Goal: Find contact information: Find contact information

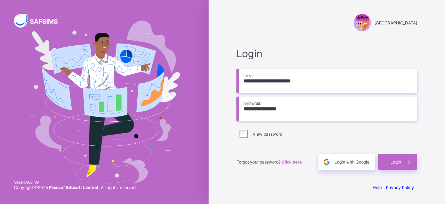
type input "**********"
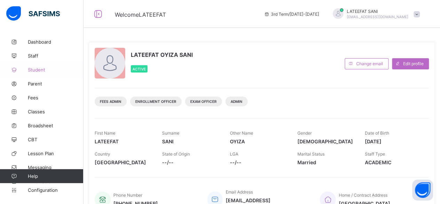
click at [42, 74] on link "Student" at bounding box center [42, 70] width 84 height 14
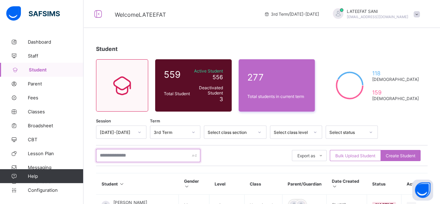
click at [148, 161] on input "text" at bounding box center [148, 155] width 104 height 13
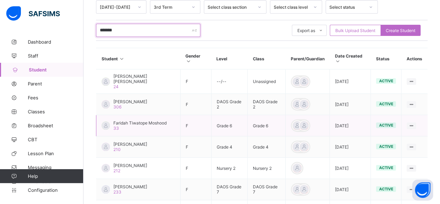
scroll to position [126, 0]
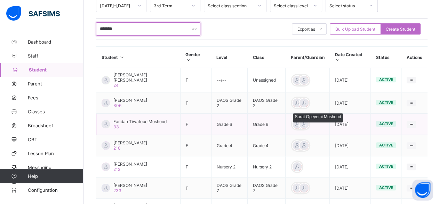
type input "*******"
click at [309, 119] on div at bounding box center [304, 124] width 10 height 10
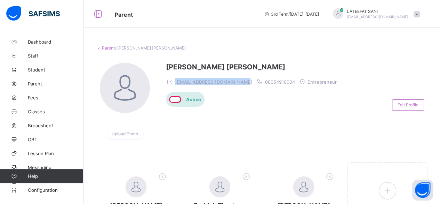
drag, startPoint x: 175, startPoint y: 80, endPoint x: 246, endPoint y: 82, distance: 71.0
click at [246, 82] on div "[EMAIL_ADDRESS][DOMAIN_NAME] 08054910004 Entrepreneur" at bounding box center [253, 81] width 174 height 7
copy span "[EMAIL_ADDRESS][DOMAIN_NAME]"
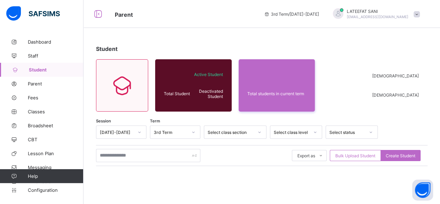
scroll to position [104, 0]
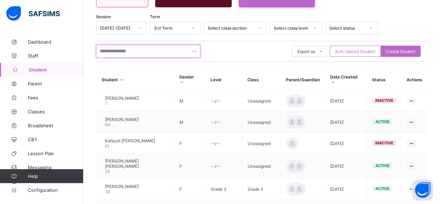
click at [157, 51] on input "text" at bounding box center [148, 51] width 104 height 13
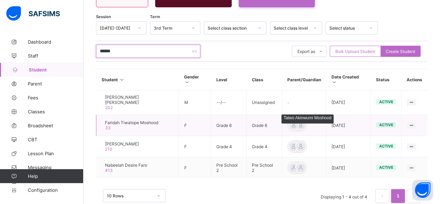
type input "******"
click at [294, 120] on div at bounding box center [293, 125] width 10 height 10
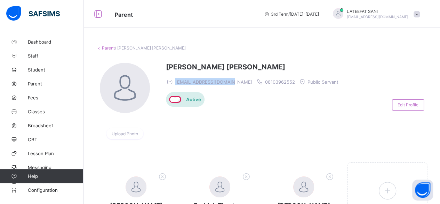
drag, startPoint x: 175, startPoint y: 80, endPoint x: 232, endPoint y: 82, distance: 56.4
click at [232, 82] on span "[EMAIL_ADDRESS][DOMAIN_NAME]" at bounding box center [213, 82] width 77 height 6
copy span "[EMAIL_ADDRESS][DOMAIN_NAME]"
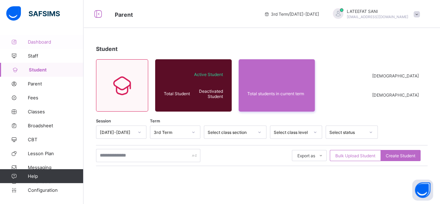
scroll to position [104, 0]
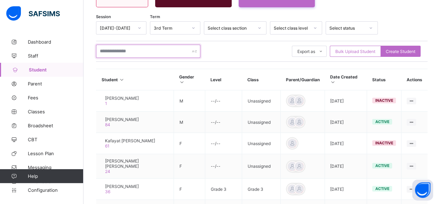
click at [140, 54] on input "text" at bounding box center [148, 51] width 104 height 13
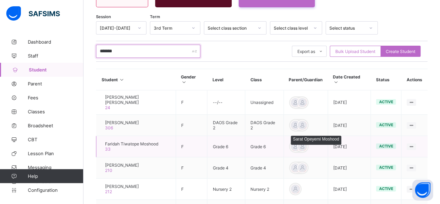
type input "*******"
click at [308, 141] on div at bounding box center [302, 146] width 10 height 10
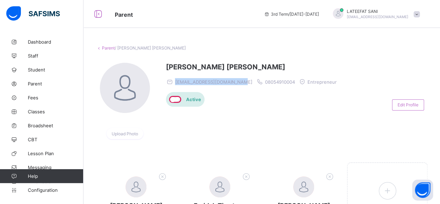
drag, startPoint x: 175, startPoint y: 82, endPoint x: 242, endPoint y: 83, distance: 66.8
click at [242, 83] on span "[EMAIL_ADDRESS][DOMAIN_NAME]" at bounding box center [213, 82] width 77 height 6
copy span "princessopeyemi92@yahoo.co"
click at [274, 136] on div "Sarat Opeyemi Moshood princessopeyemi92@yahoo.com 08054910004 Entrepreneur Acti…" at bounding box center [253, 105] width 174 height 84
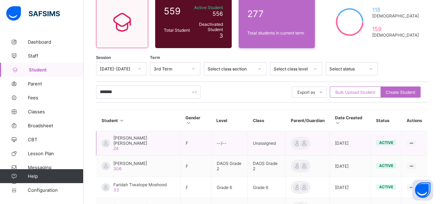
scroll to position [64, 0]
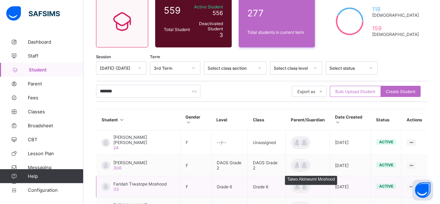
type input "*******"
click at [300, 181] on div at bounding box center [297, 186] width 10 height 10
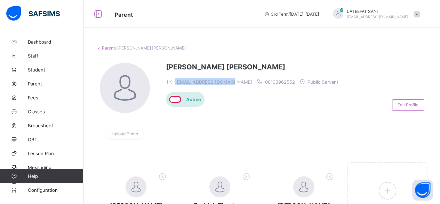
drag, startPoint x: 176, startPoint y: 80, endPoint x: 233, endPoint y: 82, distance: 57.1
click at [233, 82] on div "[EMAIL_ADDRESS][DOMAIN_NAME] 08103962552 Public Servant" at bounding box center [254, 81] width 176 height 7
copy span "[EMAIL_ADDRESS][DOMAIN_NAME]"
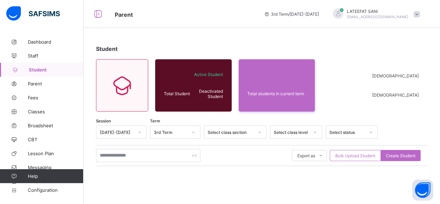
scroll to position [64, 0]
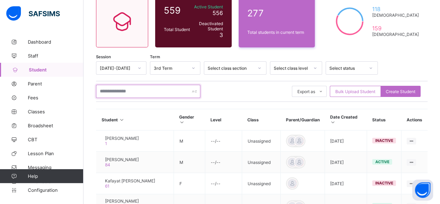
click at [130, 92] on input "text" at bounding box center [148, 91] width 104 height 13
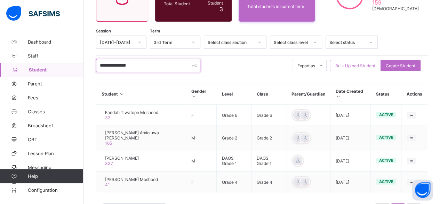
scroll to position [92, 0]
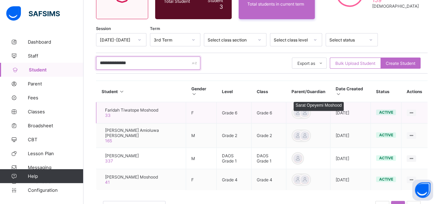
type input "**********"
click at [308, 111] on div at bounding box center [305, 112] width 10 height 10
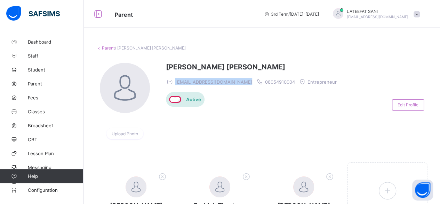
drag, startPoint x: 175, startPoint y: 82, endPoint x: 247, endPoint y: 80, distance: 72.0
click at [247, 80] on div "[EMAIL_ADDRESS][DOMAIN_NAME] 08054910004 Entrepreneur" at bounding box center [253, 81] width 174 height 7
copy span "[EMAIL_ADDRESS][DOMAIN_NAME]"
